Goal: Complete application form

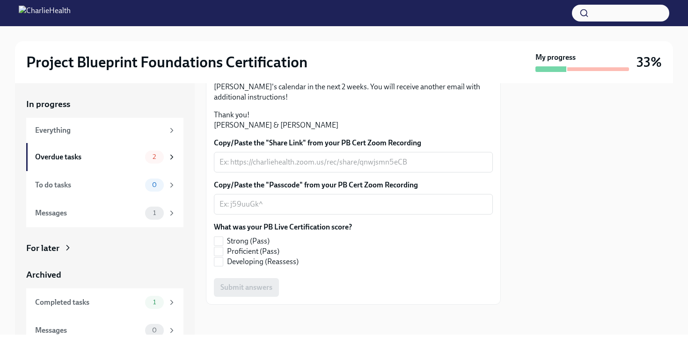
scroll to position [259, 0]
click at [273, 252] on span "Proficient (Pass)" at bounding box center [253, 251] width 52 height 10
click at [223, 252] on input "Proficient (Pass)" at bounding box center [218, 251] width 8 height 8
checkbox input "true"
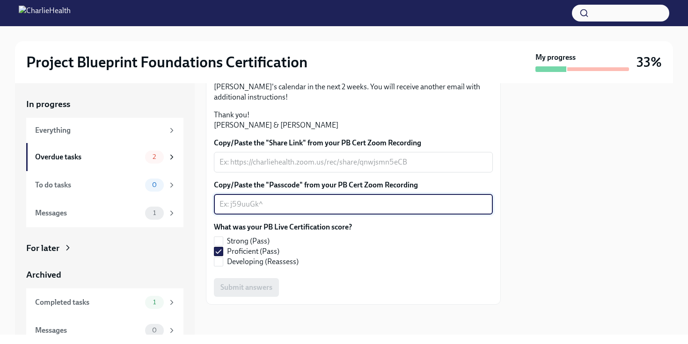
click at [347, 210] on textarea "Copy/Paste the "Passcode" from your PB Cert Zoom Recording" at bounding box center [353, 204] width 268 height 11
type textarea "none"
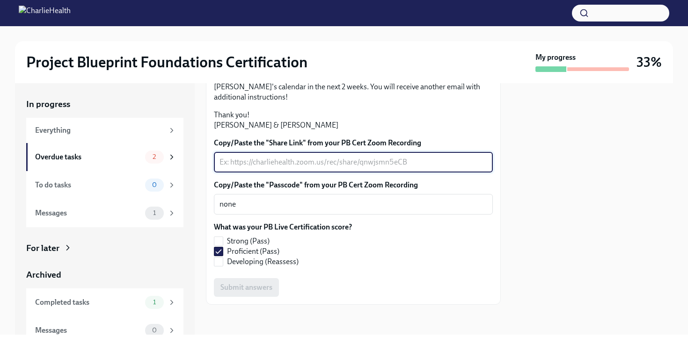
click at [329, 168] on textarea "Copy/Paste the "Share Link" from your PB Cert Zoom Recording" at bounding box center [353, 162] width 268 height 11
type textarea "none"
click at [254, 292] on span "Submit answers" at bounding box center [246, 287] width 52 height 9
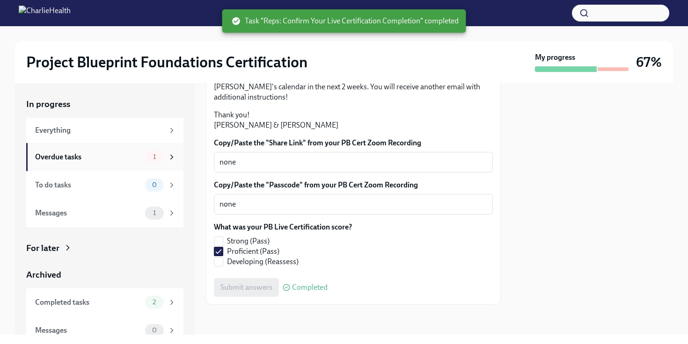
click at [167, 154] on icon at bounding box center [171, 157] width 8 height 8
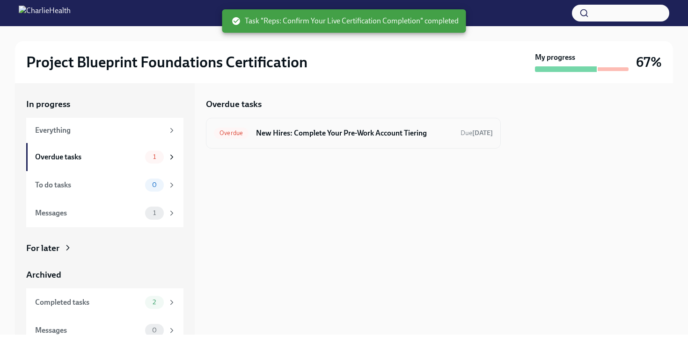
click at [310, 130] on h6 "New Hires: Complete Your Pre-Work Account Tiering" at bounding box center [354, 133] width 197 height 10
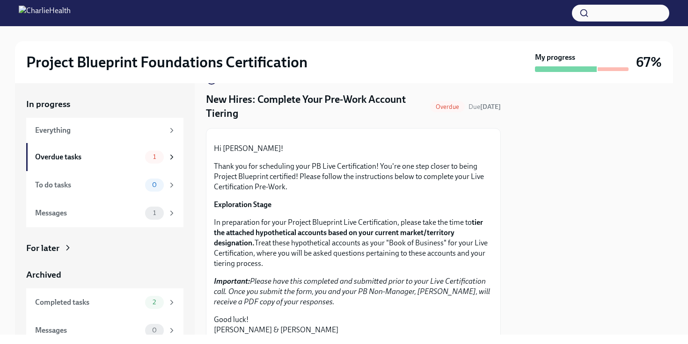
scroll to position [29, 0]
